Goal: Information Seeking & Learning: Compare options

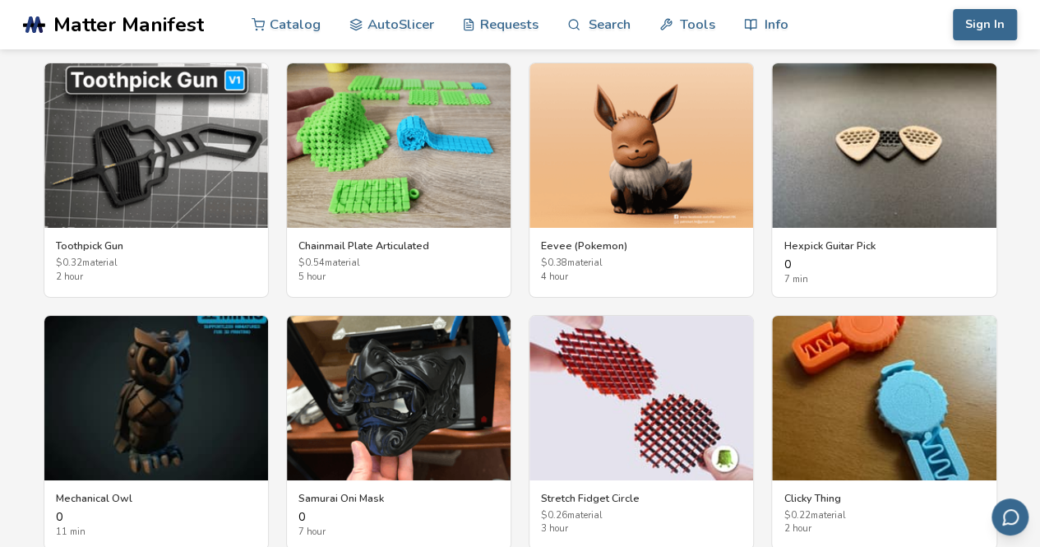
scroll to position [2961, 0]
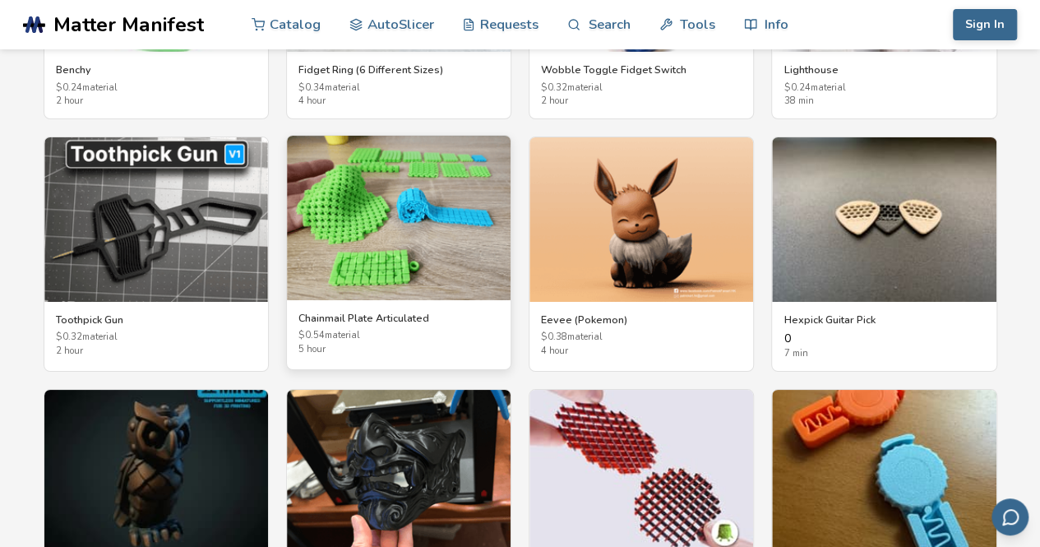
click at [398, 198] on img at bounding box center [399, 218] width 224 height 164
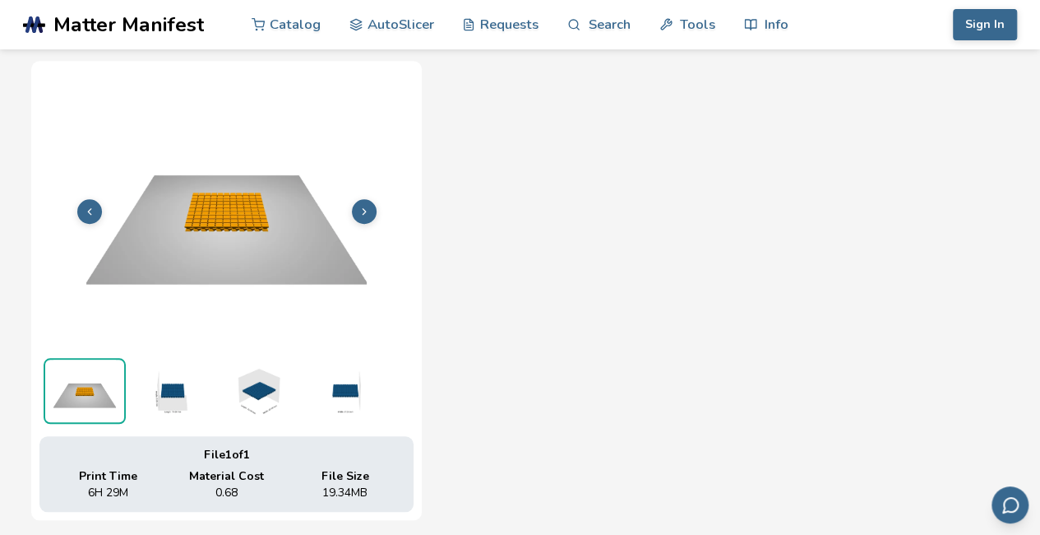
scroll to position [599, 0]
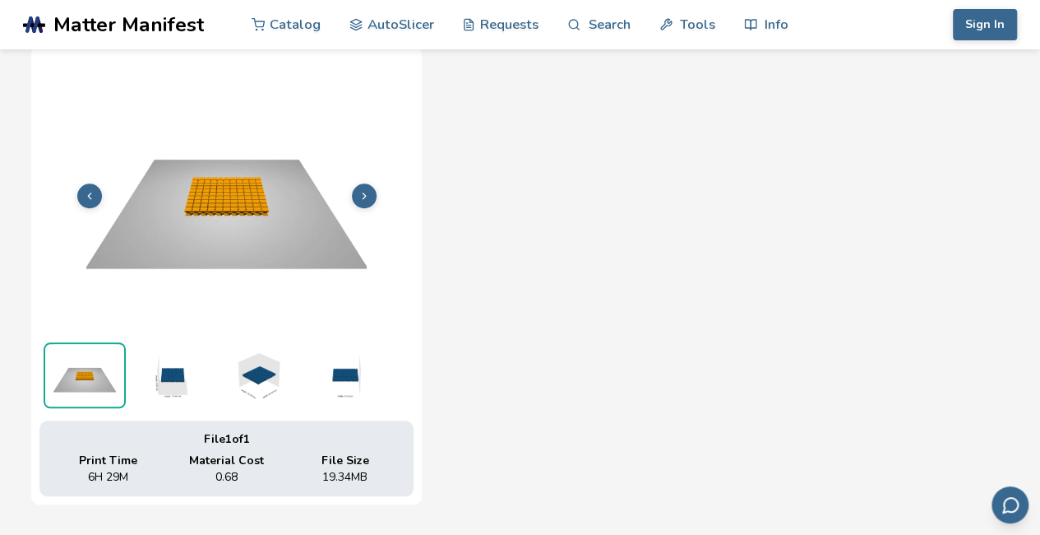
click at [174, 379] on img at bounding box center [171, 375] width 82 height 66
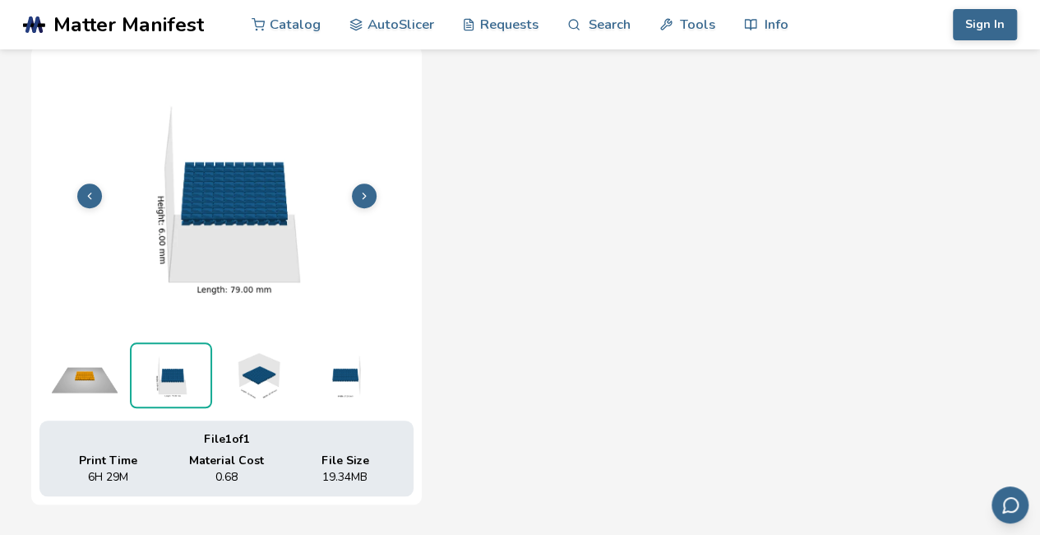
click at [236, 402] on img at bounding box center [257, 375] width 82 height 66
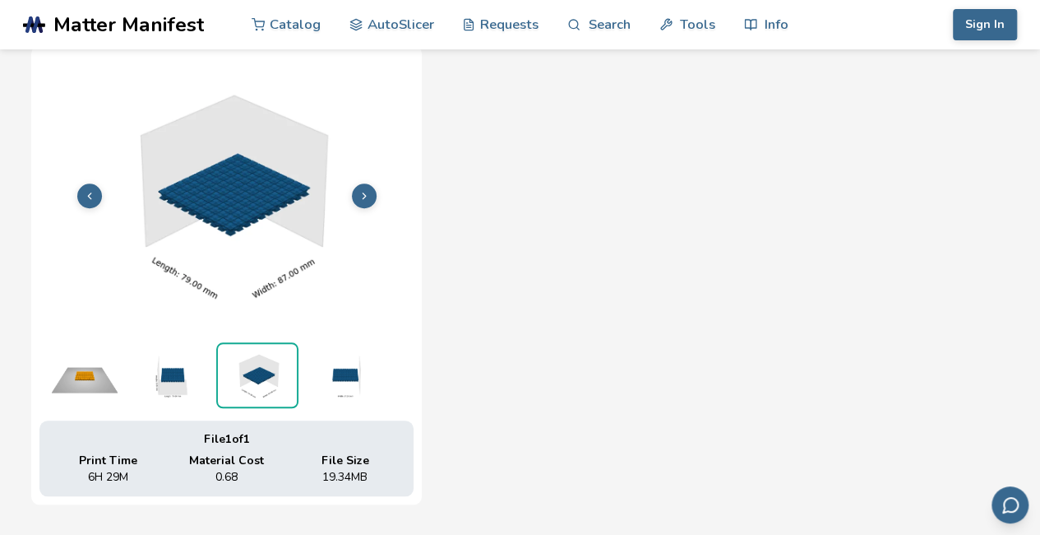
click at [359, 389] on img at bounding box center [344, 375] width 82 height 66
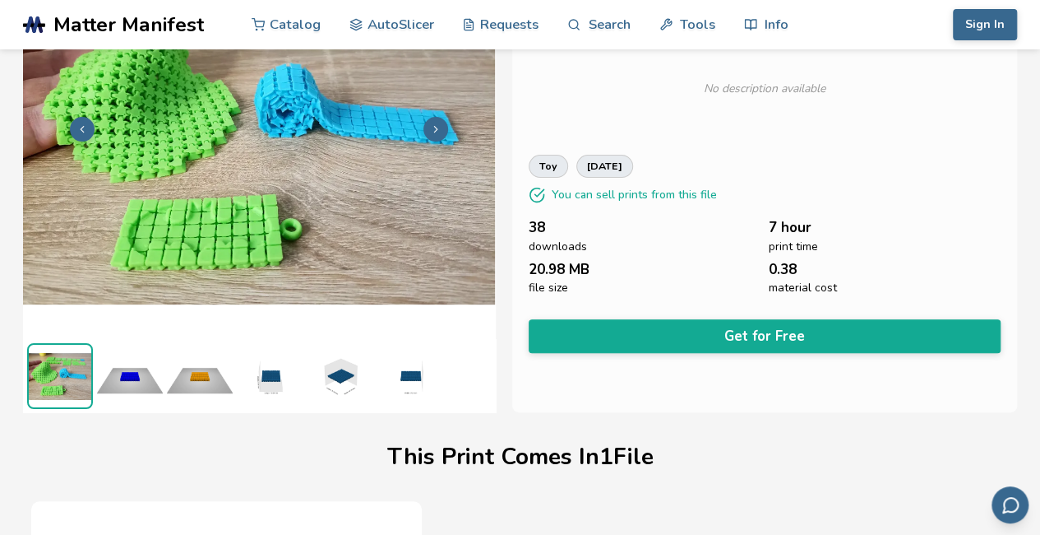
scroll to position [0, 0]
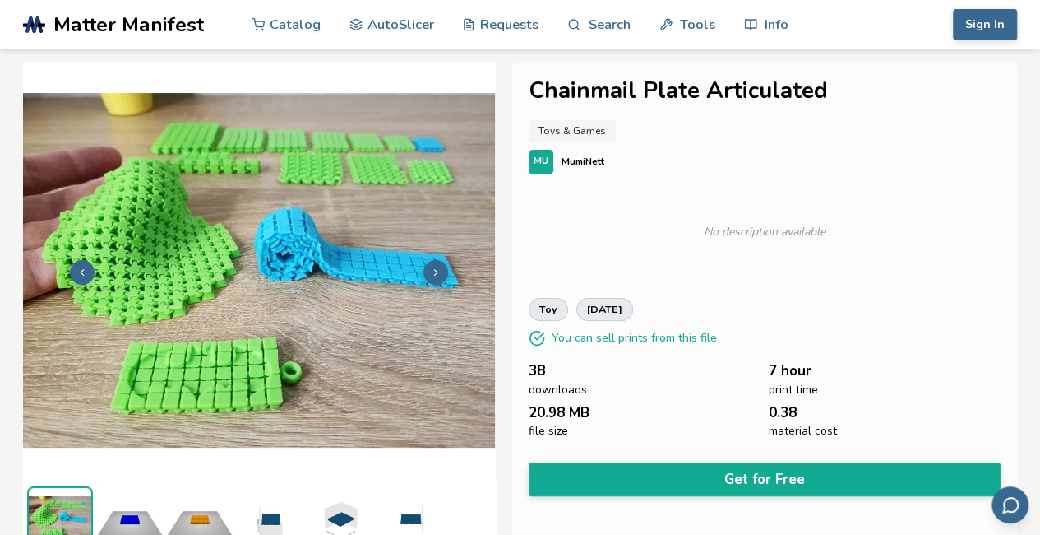
click at [433, 272] on icon at bounding box center [436, 272] width 12 height 12
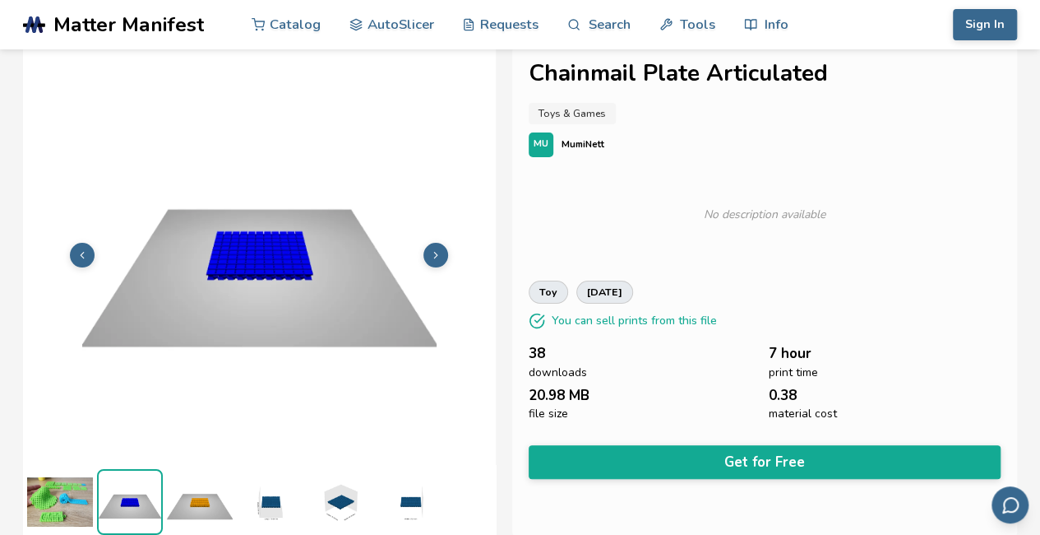
click at [439, 257] on icon at bounding box center [436, 255] width 12 height 12
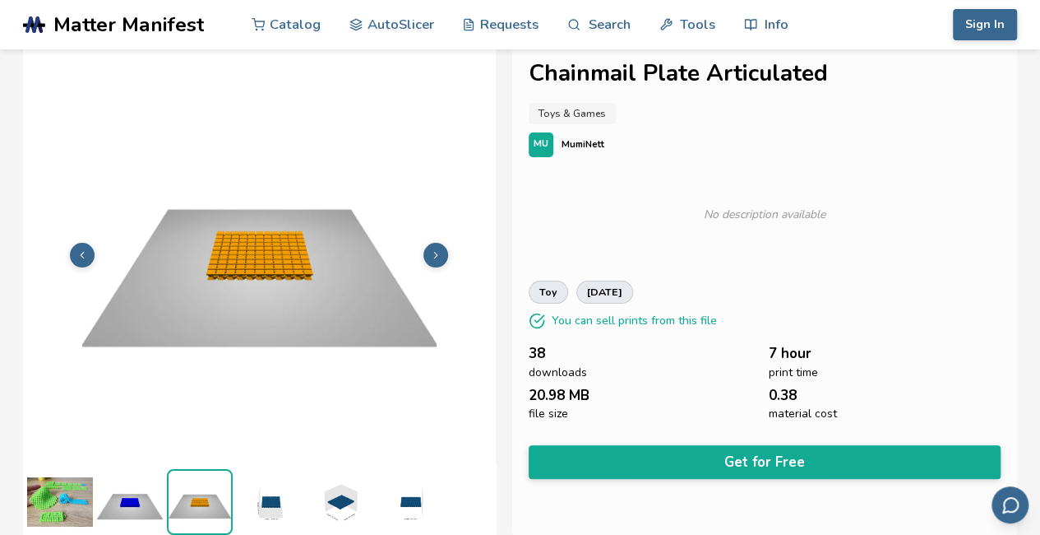
click at [439, 257] on icon at bounding box center [436, 255] width 12 height 12
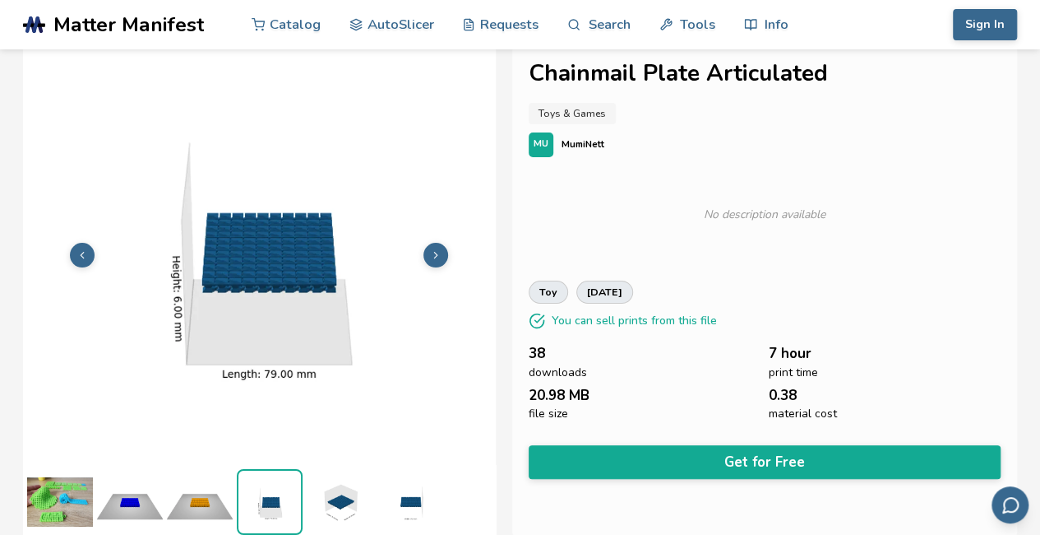
click at [439, 257] on icon at bounding box center [436, 255] width 12 height 12
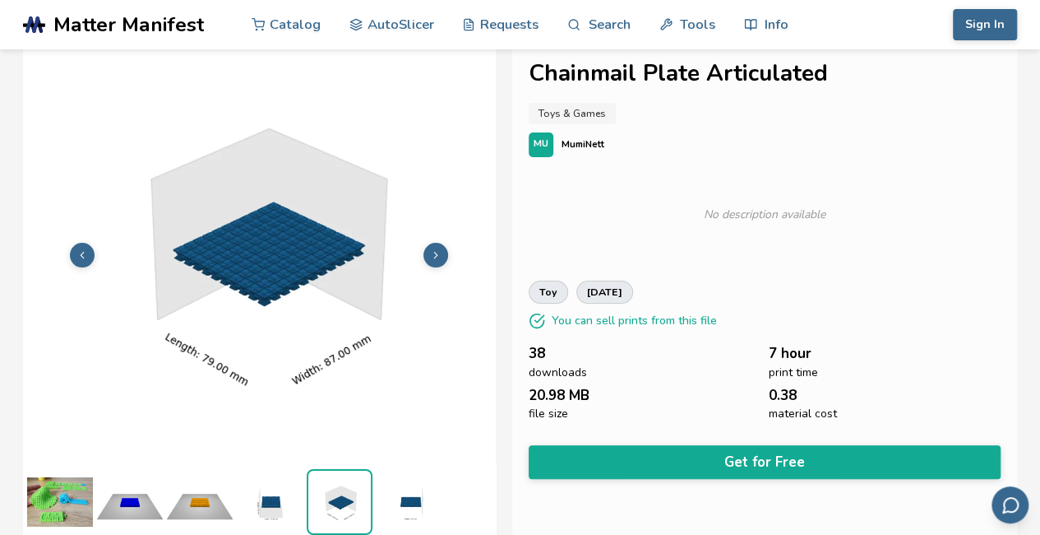
click at [439, 257] on icon at bounding box center [436, 255] width 12 height 12
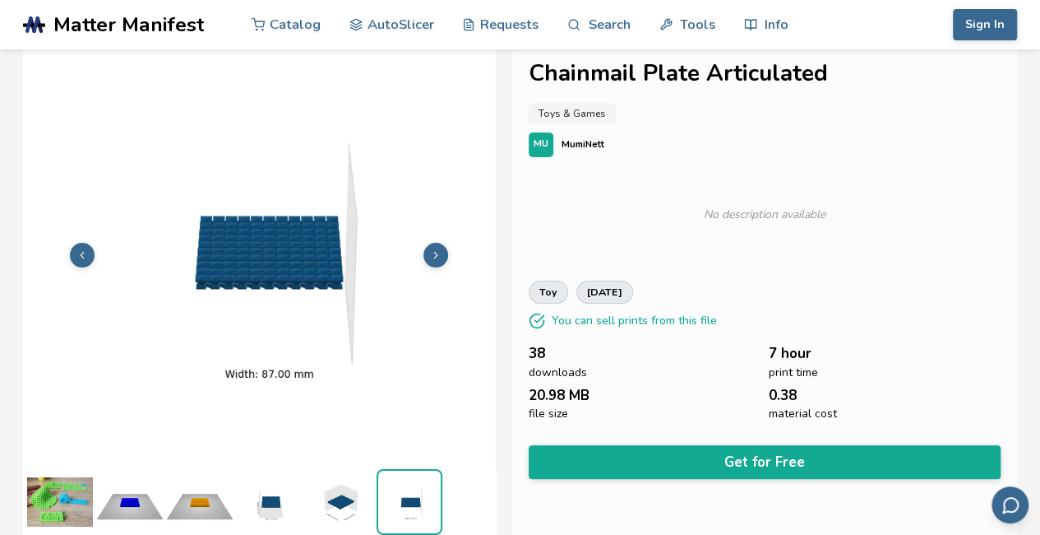
click at [439, 257] on icon at bounding box center [436, 255] width 12 height 12
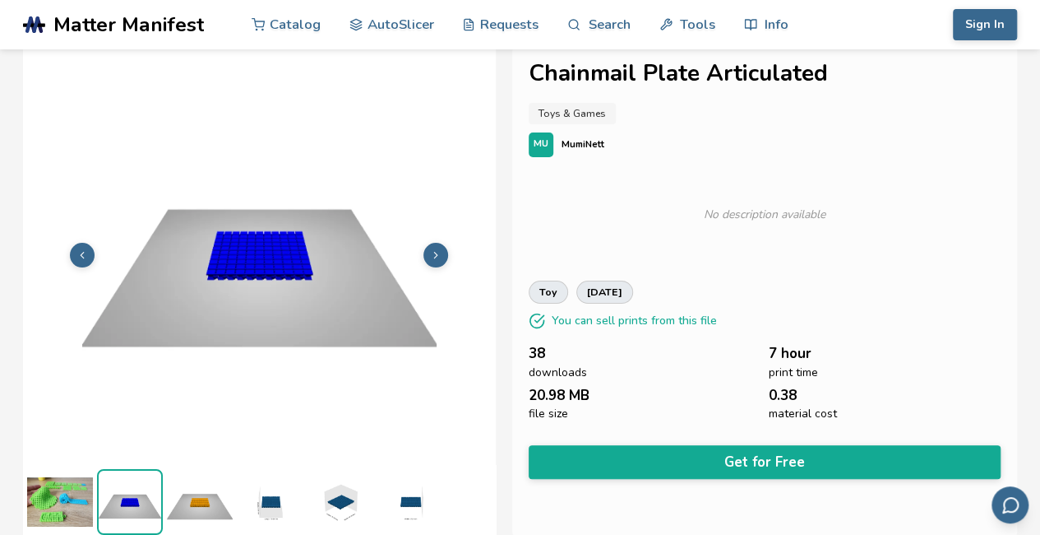
click at [439, 257] on icon at bounding box center [436, 255] width 12 height 12
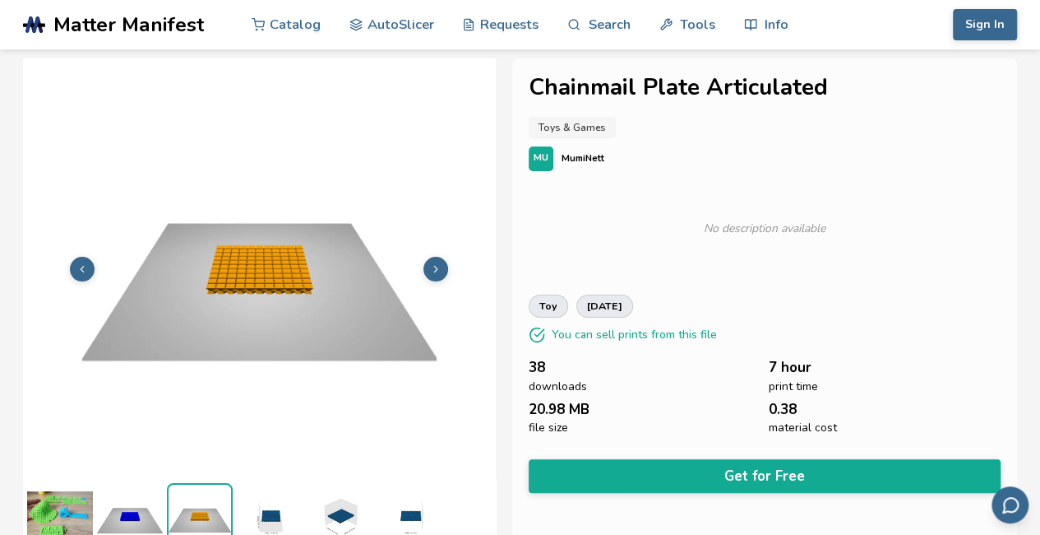
scroll to position [0, 0]
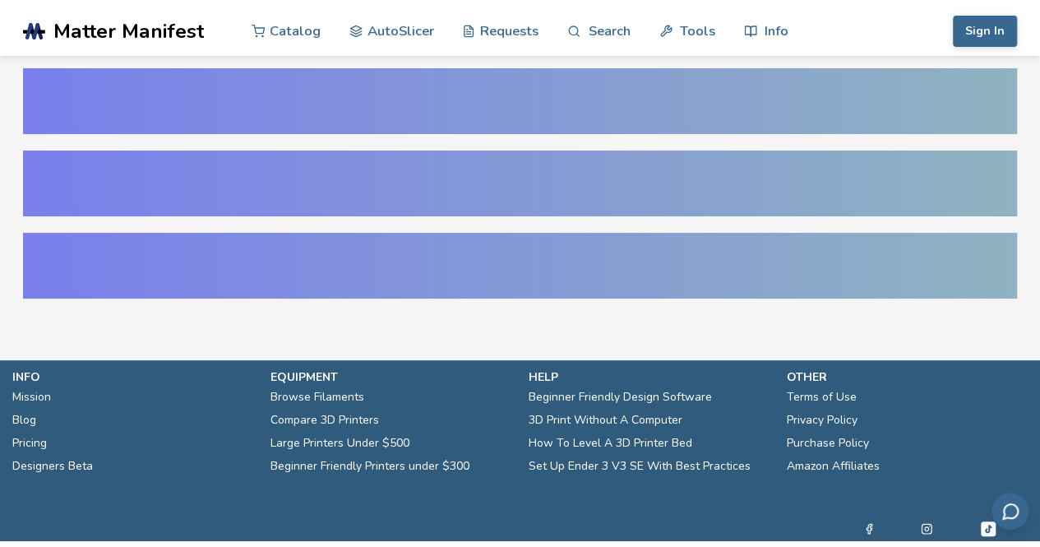
scroll to position [31, 0]
